Goal: Book appointment/travel/reservation

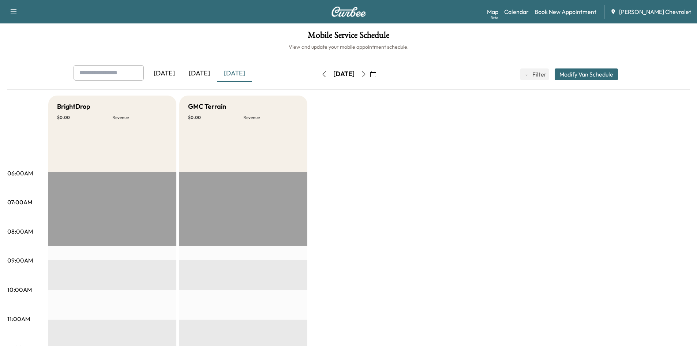
click at [241, 78] on div "[DATE]" at bounding box center [234, 73] width 35 height 17
click at [230, 78] on div "[DATE]" at bounding box center [234, 73] width 35 height 17
click at [233, 74] on div "[DATE]" at bounding box center [234, 73] width 35 height 17
click at [367, 76] on icon "button" at bounding box center [364, 74] width 6 height 6
click at [370, 69] on button "button" at bounding box center [364, 74] width 12 height 12
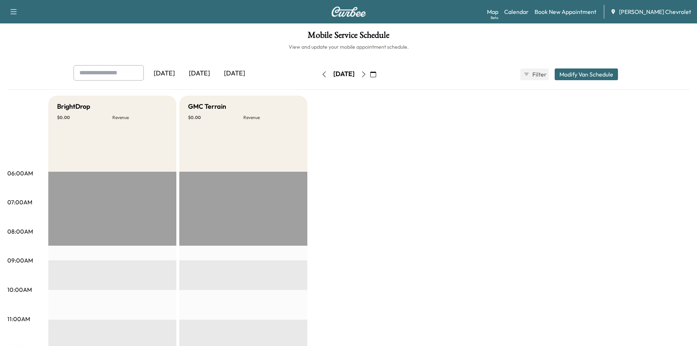
click at [318, 75] on button "button" at bounding box center [324, 74] width 12 height 12
click at [318, 75] on div "[DATE]" at bounding box center [344, 74] width 52 height 12
click at [318, 76] on button "button" at bounding box center [324, 74] width 12 height 12
click at [321, 76] on icon "button" at bounding box center [324, 74] width 6 height 6
